Goal: Information Seeking & Learning: Learn about a topic

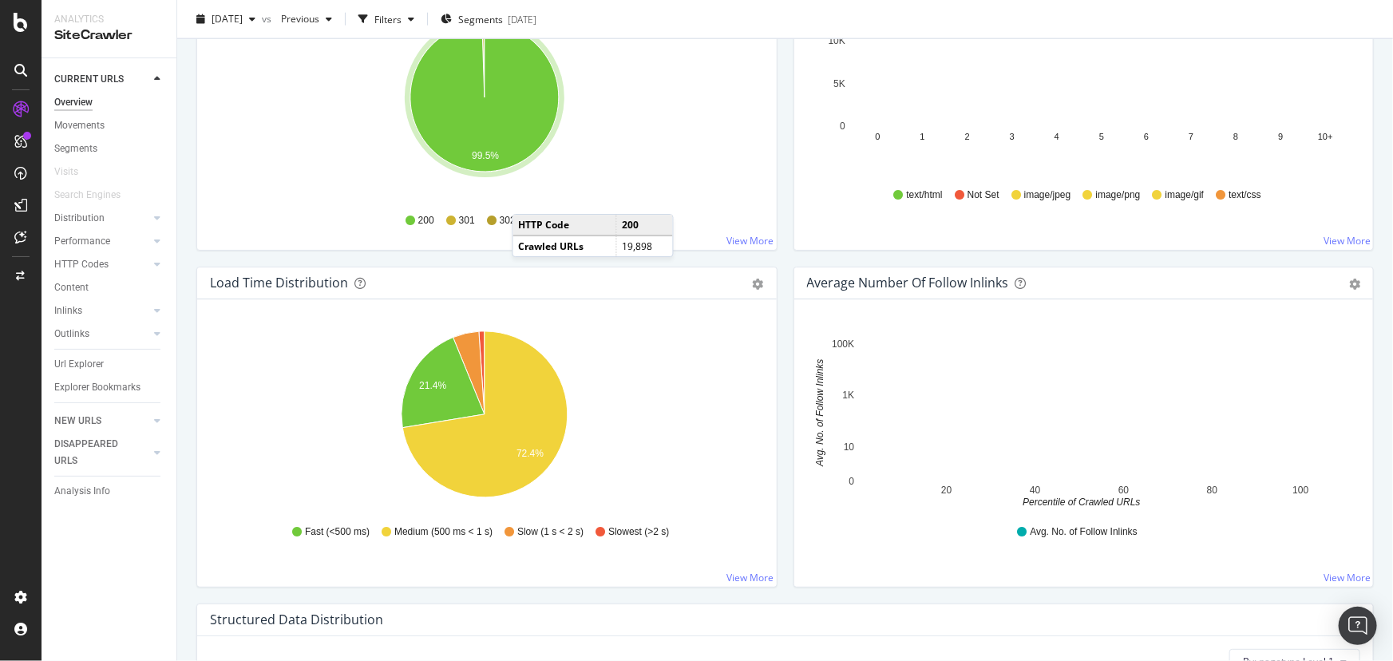
scroll to position [1015, 0]
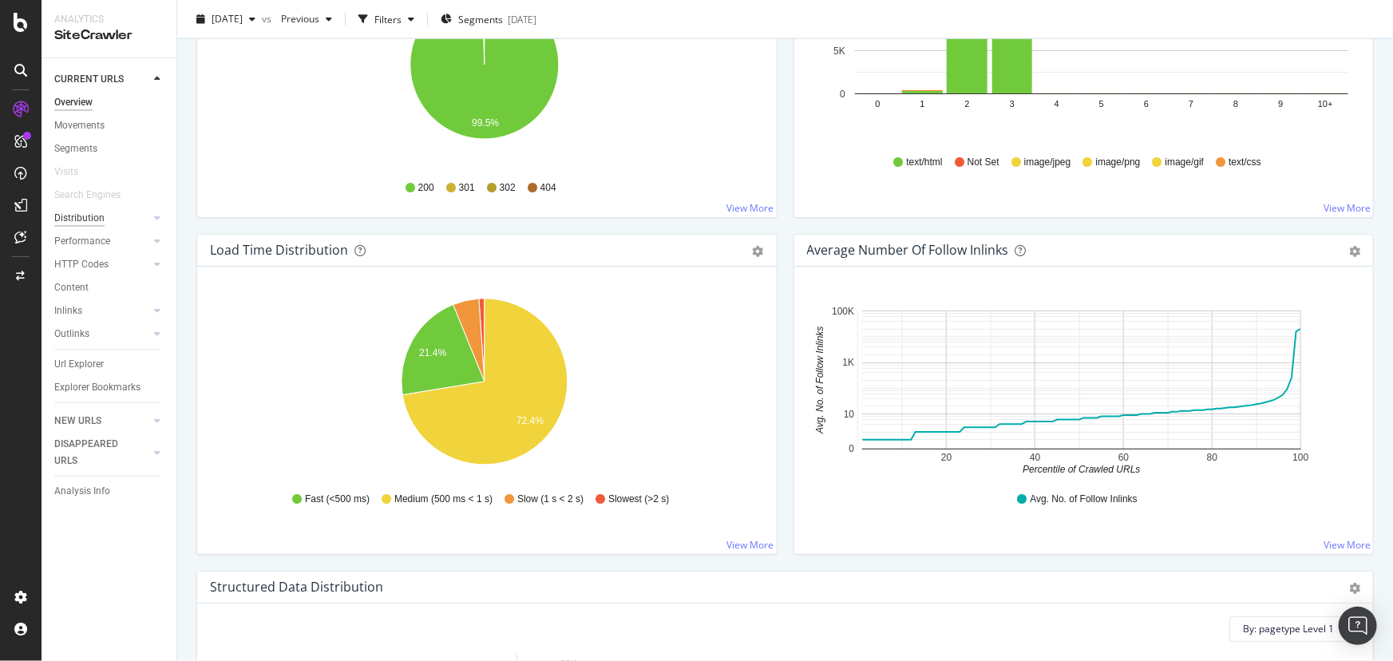
click at [86, 221] on div "Distribution" at bounding box center [79, 218] width 50 height 17
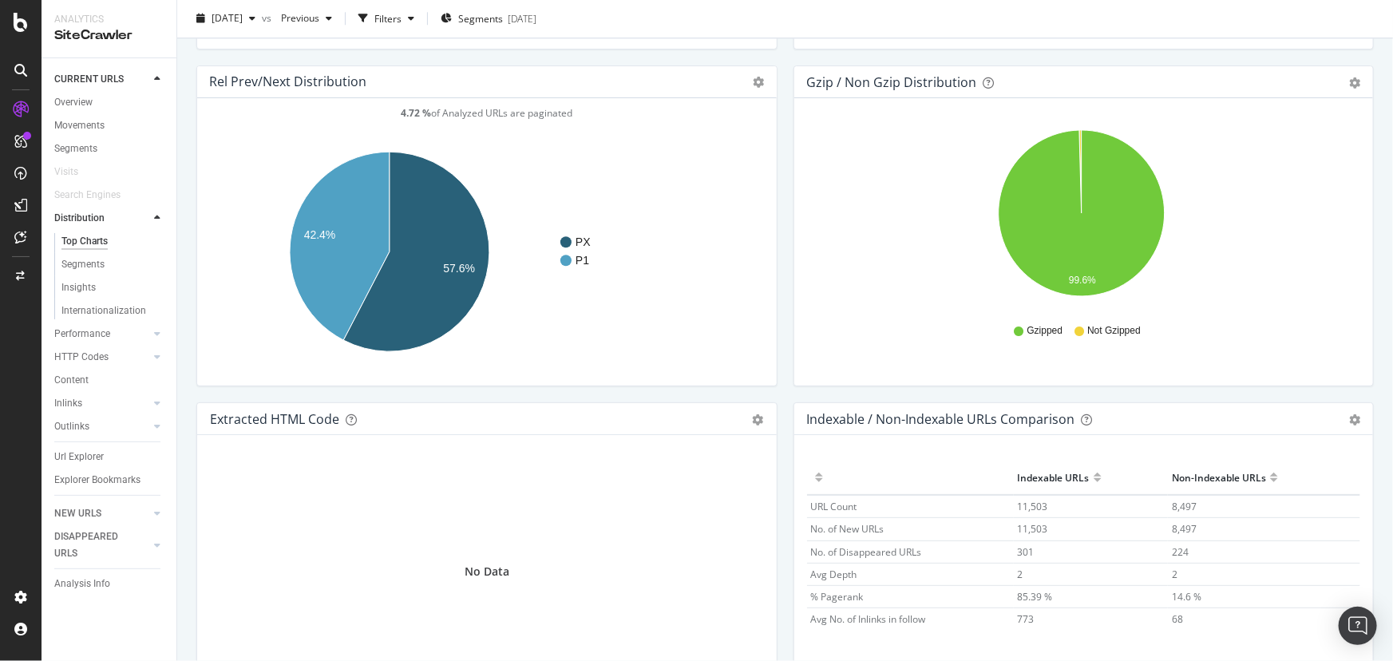
scroll to position [2304, 0]
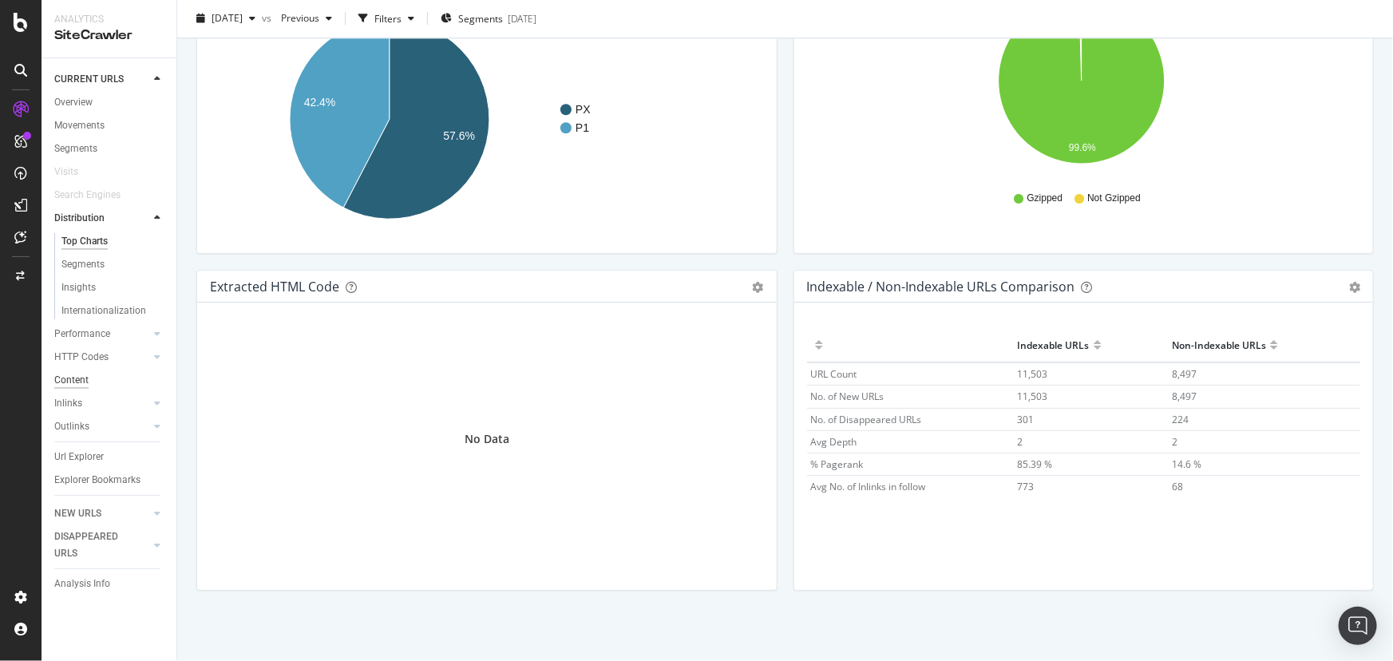
click at [77, 375] on div "Content" at bounding box center [71, 380] width 34 height 17
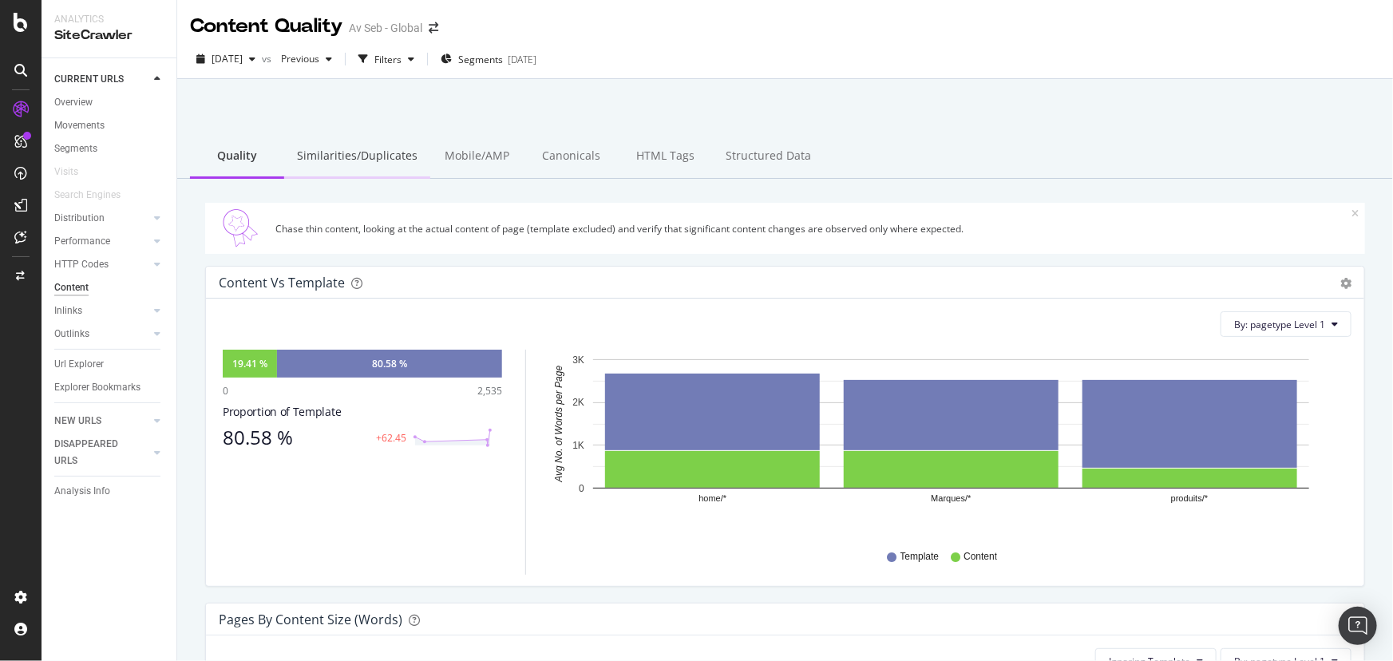
click at [334, 154] on div "Similarities/Duplicates" at bounding box center [357, 157] width 146 height 44
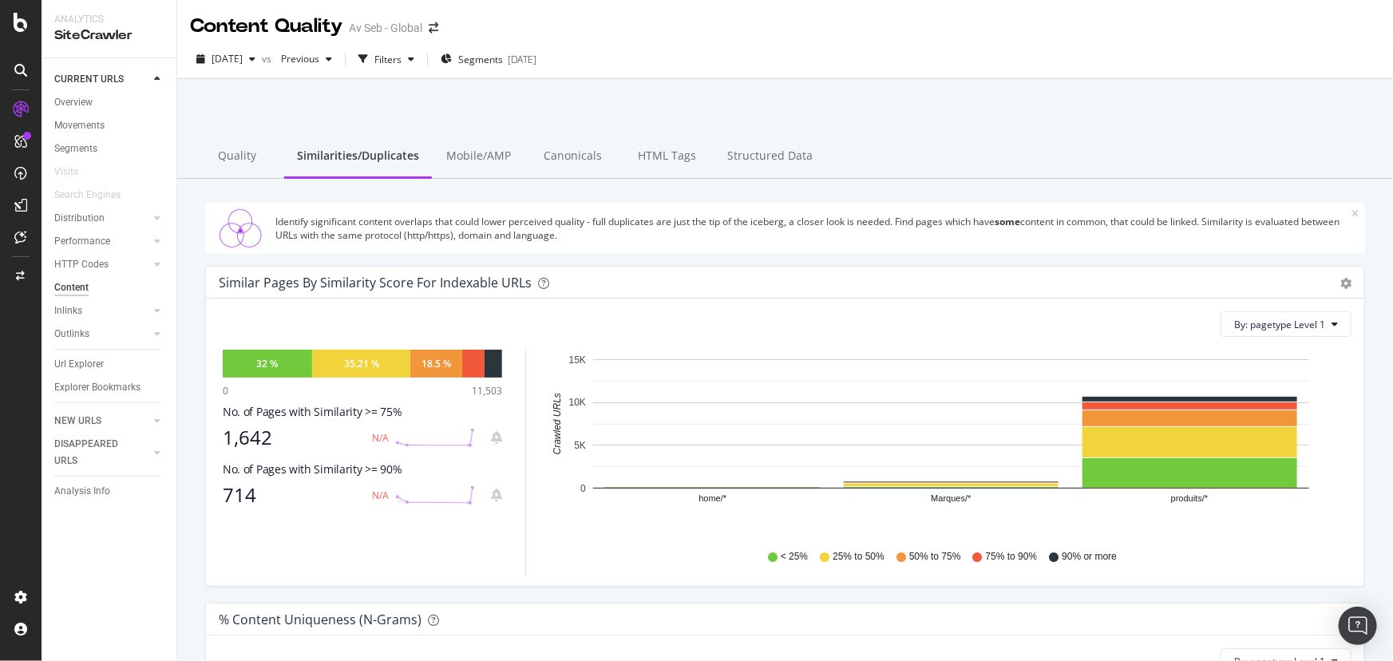
drag, startPoint x: 641, startPoint y: 152, endPoint x: 669, endPoint y: 229, distance: 81.6
click at [641, 153] on div "HTML Tags" at bounding box center [667, 157] width 94 height 44
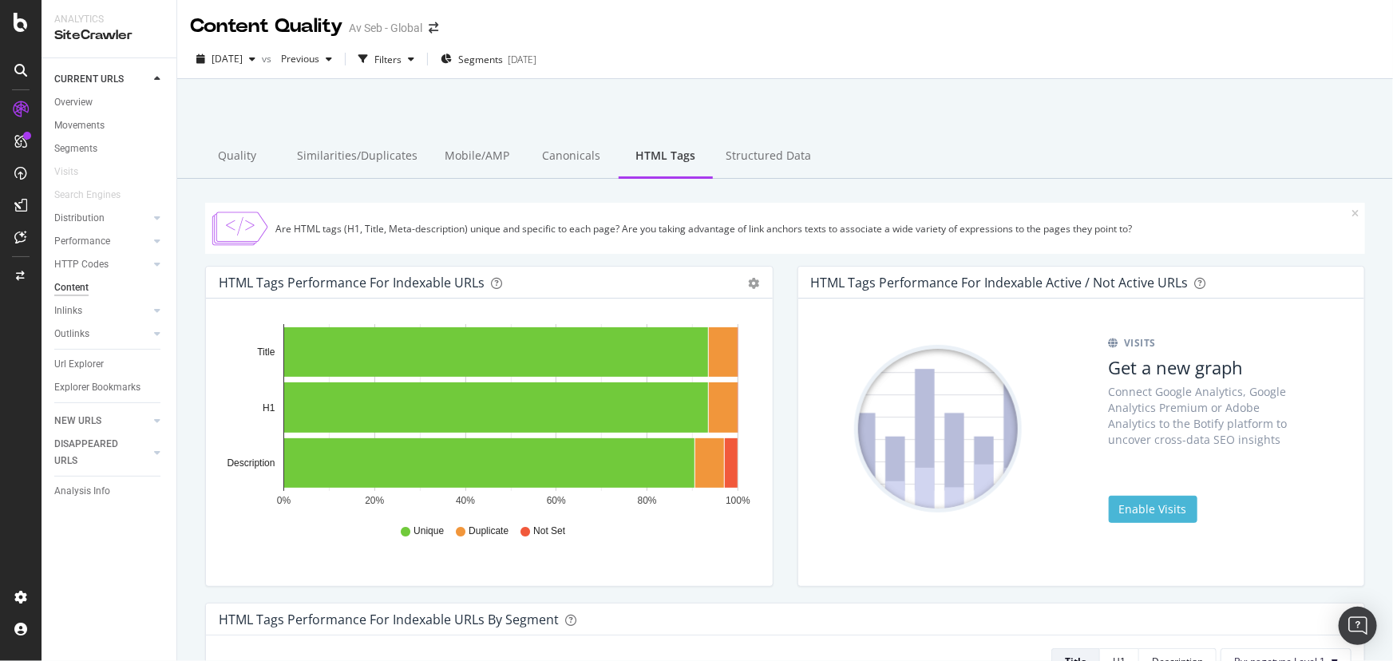
drag, startPoint x: 789, startPoint y: 152, endPoint x: 781, endPoint y: 251, distance: 100.1
click at [788, 152] on div "Structured Data" at bounding box center [768, 157] width 111 height 44
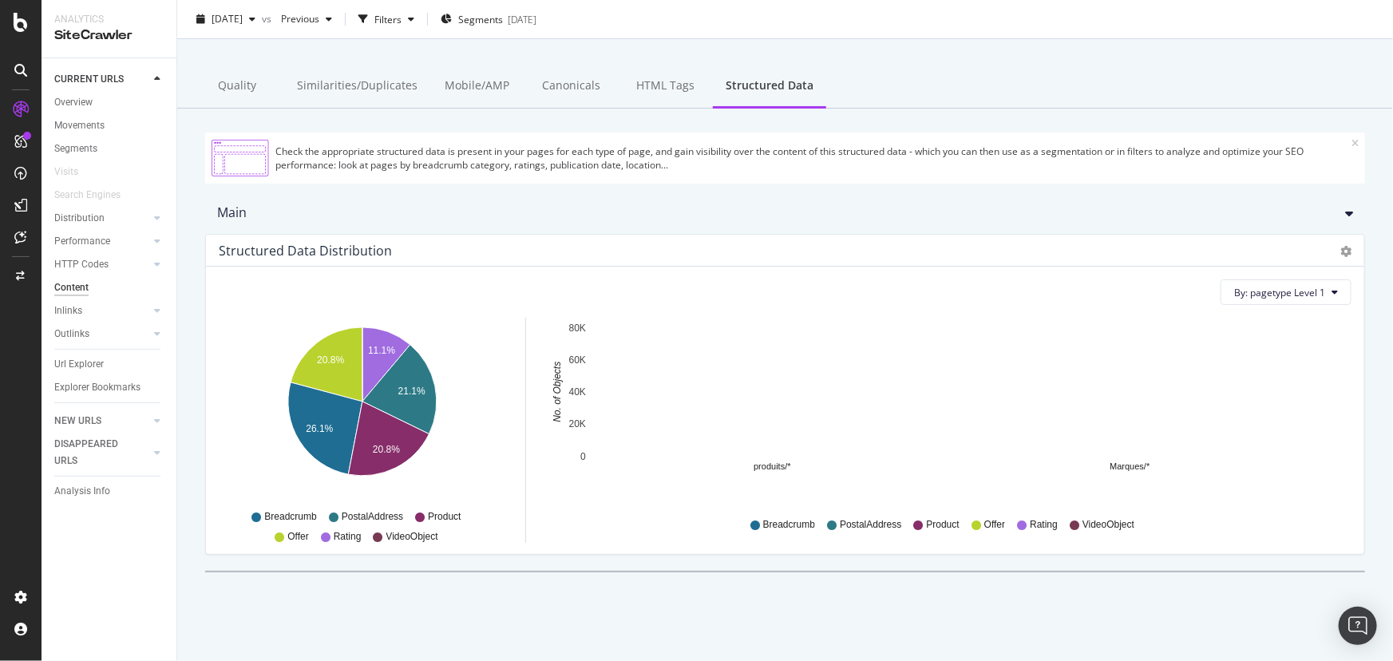
scroll to position [73, 0]
